Goal: Information Seeking & Learning: Learn about a topic

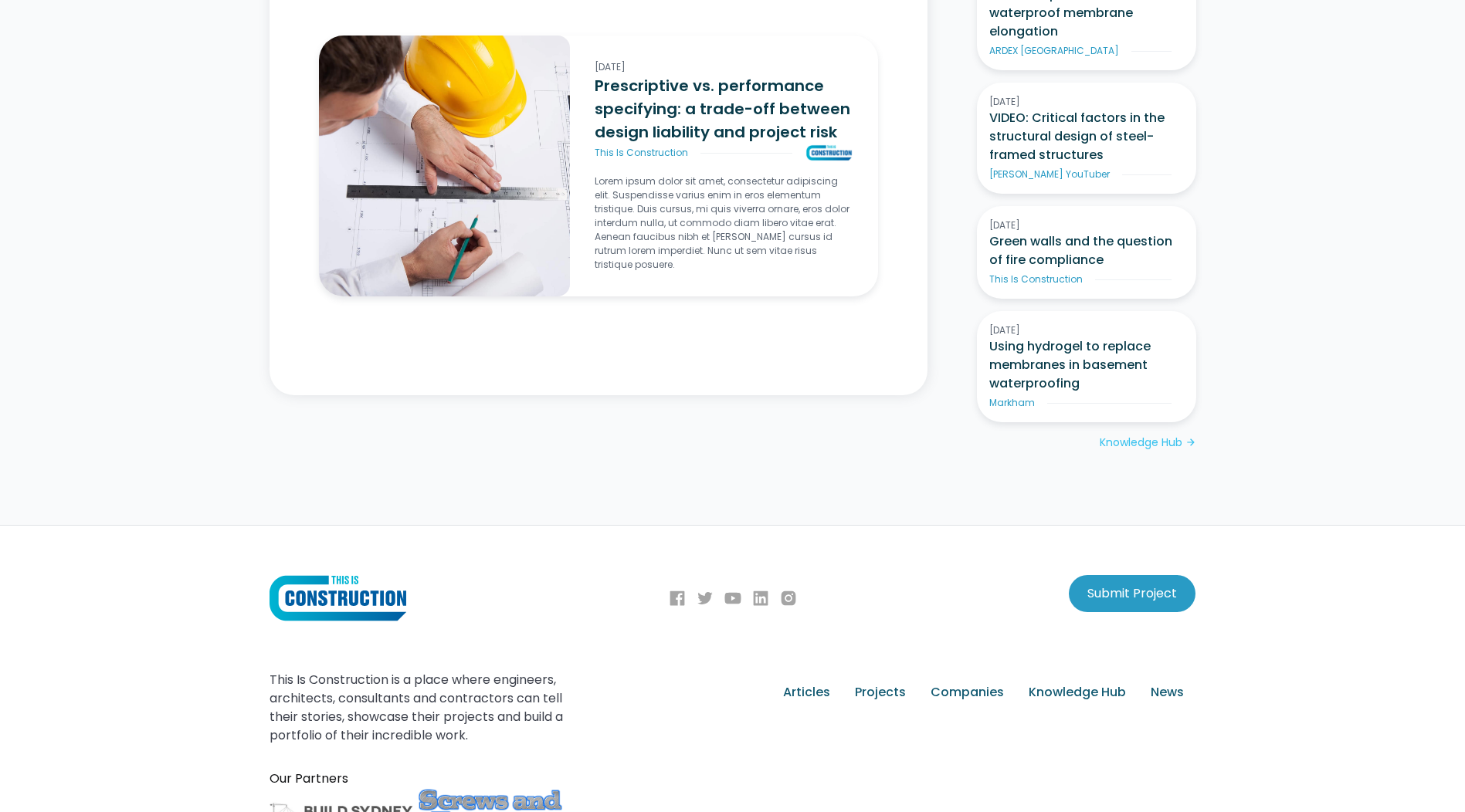
scroll to position [1455, 0]
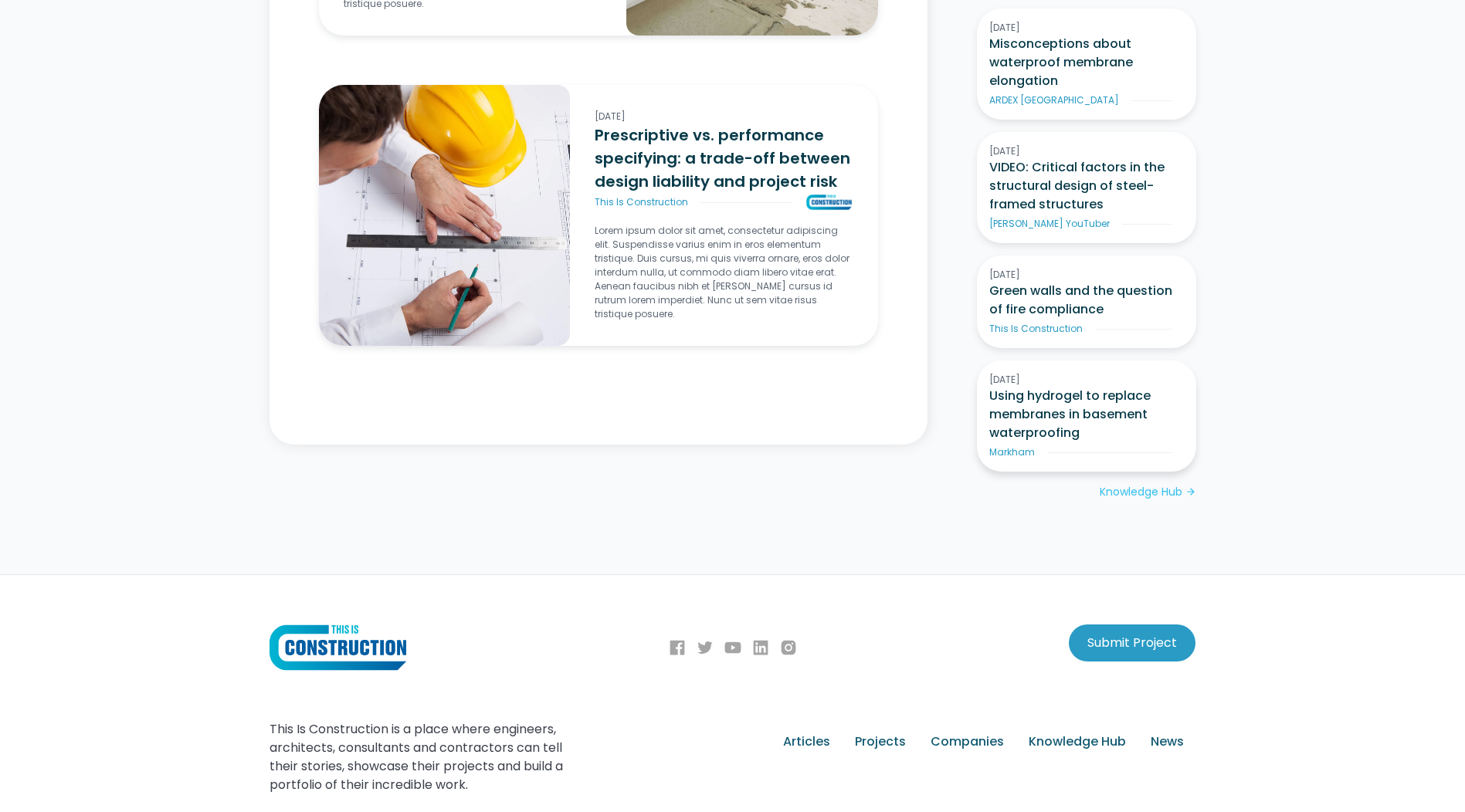
click at [1073, 391] on h3 "Using hydrogel to replace membranes in basement waterproofing" at bounding box center [1086, 415] width 194 height 56
